Goal: Check status

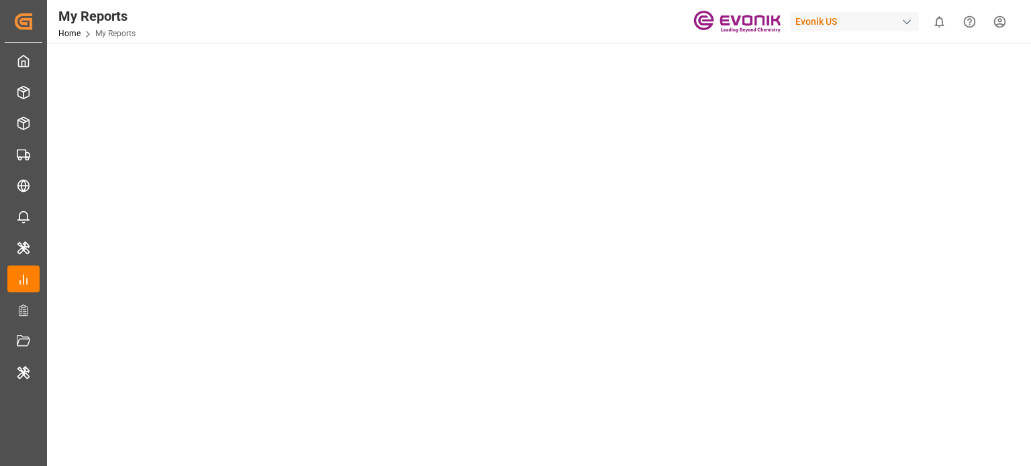
scroll to position [564, 0]
click at [1014, 179] on tableau-viz at bounding box center [538, 59] width 960 height 1026
click at [1019, 166] on main "Select Category Transport Select Report Evonik [GEOGRAPHIC_DATA] Rolled Over Co…" at bounding box center [537, 31] width 981 height 1085
click at [1017, 127] on div at bounding box center [537, 59] width 962 height 1029
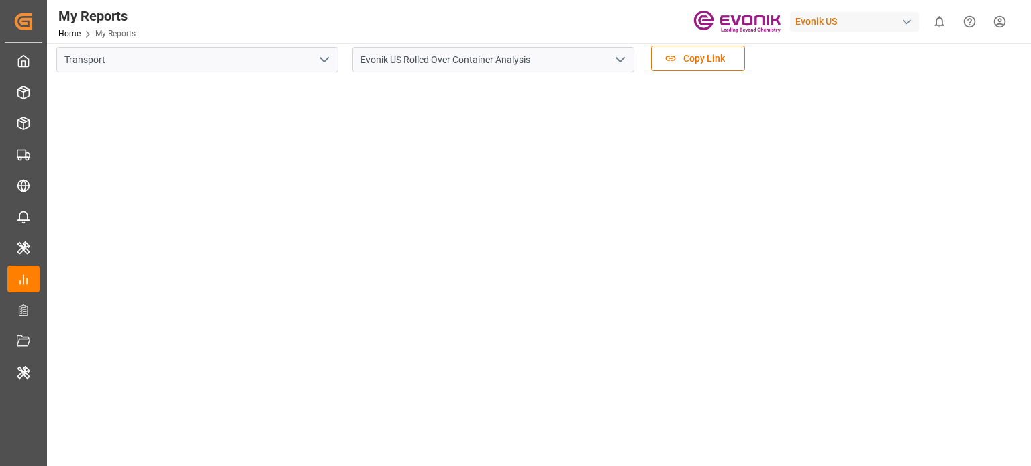
click at [384, 17] on div "My Reports Home My Reports Evonik US 0 Notifications Only show unread All Mark …" at bounding box center [534, 21] width 993 height 43
